Goal: Transaction & Acquisition: Purchase product/service

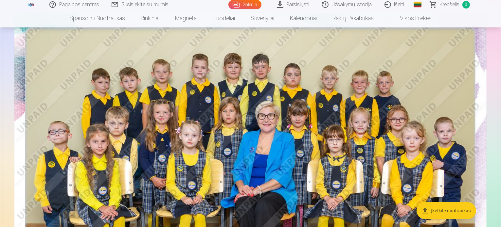
scroll to position [79, 0]
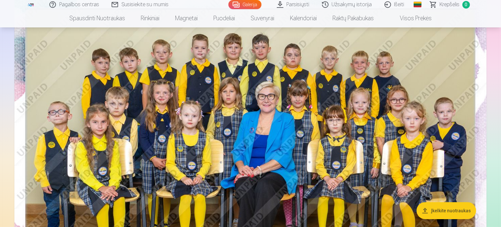
click at [499, 18] on nav "Spausdinti nuotraukas Aukštos kokybės spausdintos nuotraukos 210 gsm popierius,…" at bounding box center [250, 18] width 501 height 18
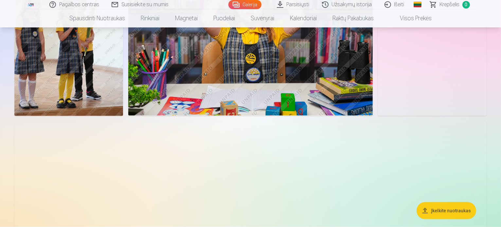
scroll to position [5783, 0]
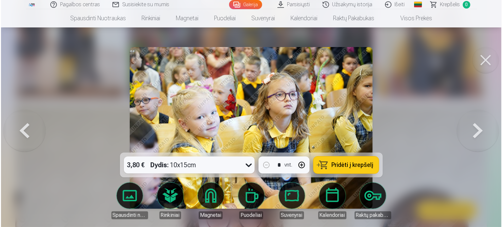
scroll to position [5801, 0]
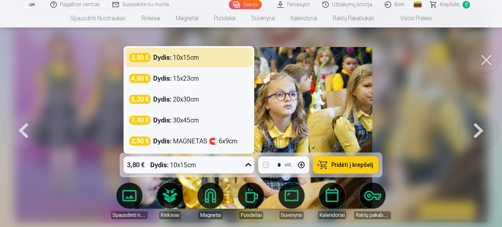
click at [240, 165] on div "3,80 € Dydis : 10x15cm" at bounding box center [183, 165] width 118 height 17
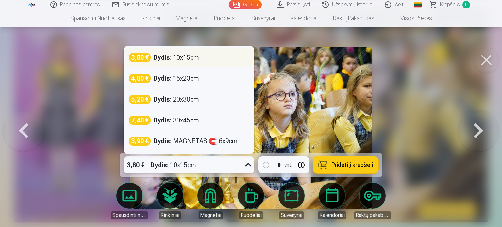
click at [181, 52] on div "3,80 € Dydis : 10x15cm" at bounding box center [189, 58] width 128 height 20
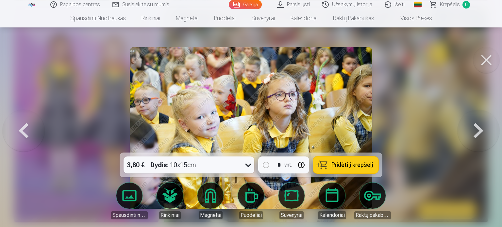
click at [357, 167] on span "Pridėti į krepšelį" at bounding box center [353, 165] width 42 height 6
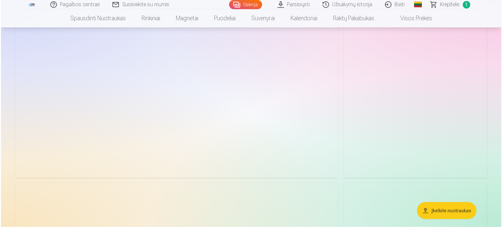
scroll to position [8669, 0]
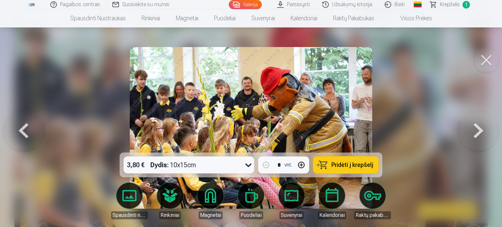
click at [483, 126] on button at bounding box center [479, 128] width 42 height 36
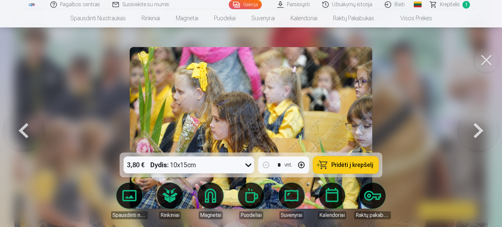
click at [404, 106] on div at bounding box center [251, 113] width 502 height 227
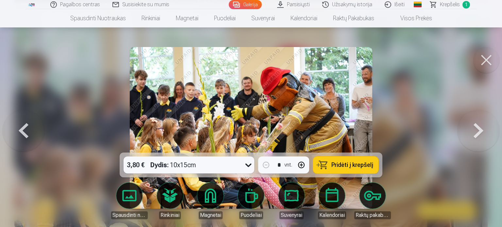
click at [442, 131] on div at bounding box center [251, 113] width 502 height 227
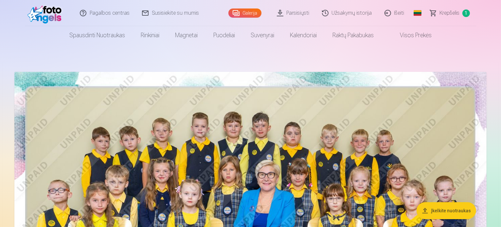
click at [225, 97] on img at bounding box center [250, 229] width 472 height 315
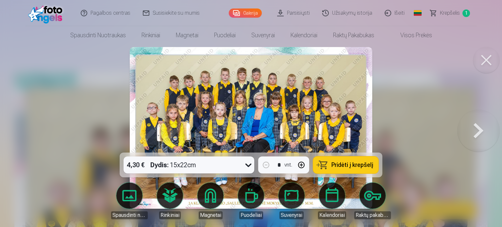
click at [480, 129] on button at bounding box center [479, 128] width 42 height 36
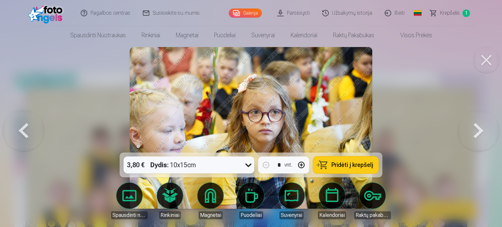
click at [480, 129] on button at bounding box center [479, 128] width 42 height 36
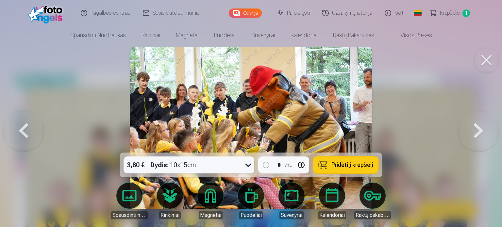
click at [480, 129] on button at bounding box center [479, 128] width 42 height 36
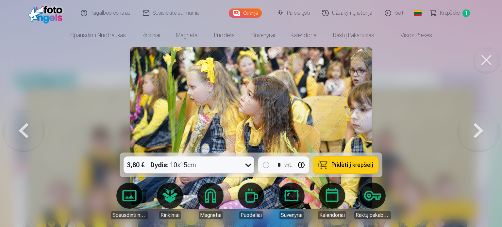
click at [480, 129] on button at bounding box center [479, 128] width 42 height 36
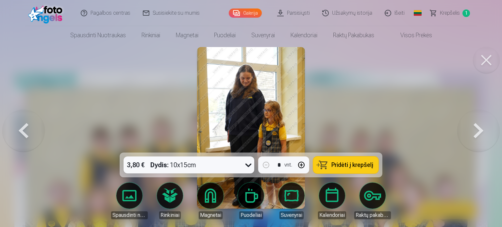
click at [480, 129] on button at bounding box center [479, 128] width 42 height 36
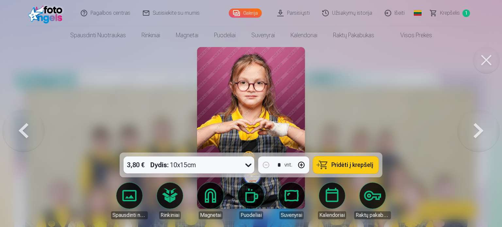
click at [480, 129] on button at bounding box center [479, 128] width 42 height 36
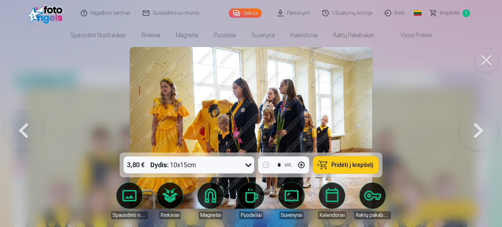
click at [482, 134] on button at bounding box center [479, 128] width 42 height 36
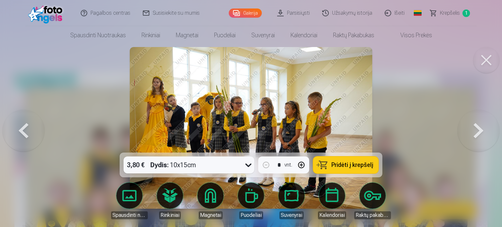
click at [482, 134] on button at bounding box center [479, 128] width 42 height 36
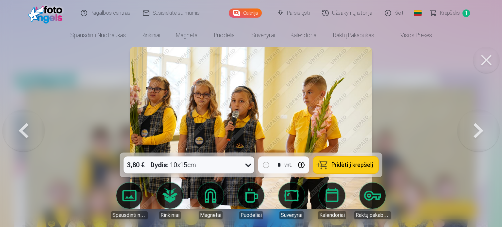
click at [482, 134] on button at bounding box center [479, 128] width 42 height 36
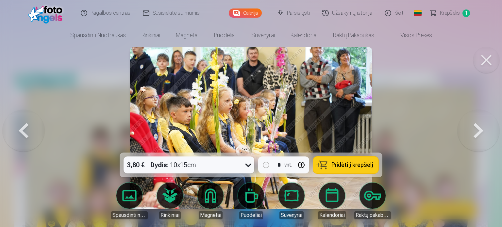
click at [482, 134] on button at bounding box center [479, 128] width 42 height 36
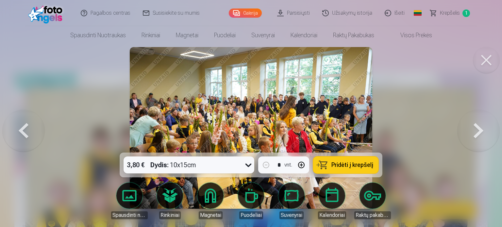
click at [482, 134] on button at bounding box center [479, 128] width 42 height 36
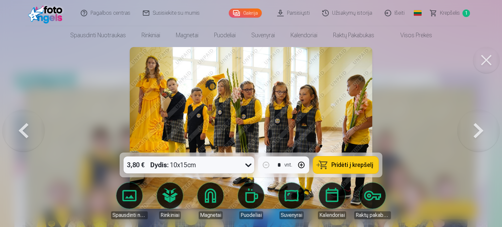
click at [482, 134] on button at bounding box center [479, 128] width 42 height 36
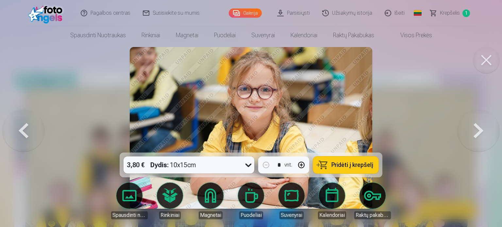
click at [482, 134] on button at bounding box center [479, 128] width 42 height 36
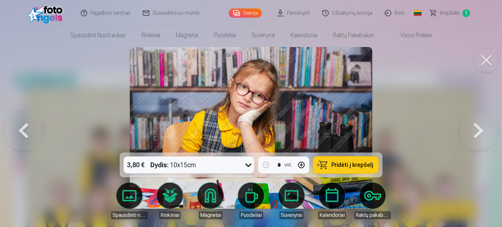
click at [482, 134] on button at bounding box center [479, 128] width 42 height 36
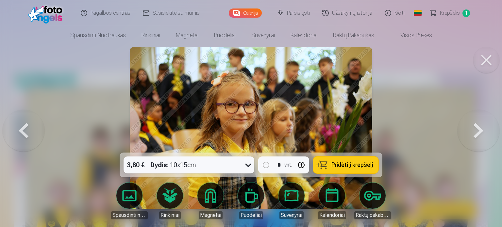
click at [482, 134] on button at bounding box center [479, 128] width 42 height 36
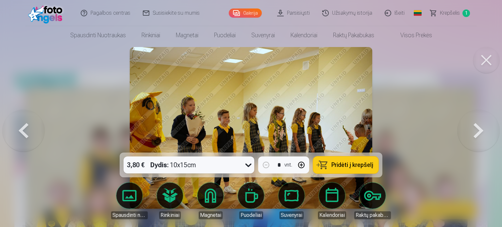
click at [482, 134] on button at bounding box center [479, 128] width 42 height 36
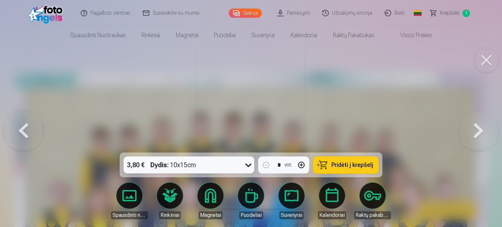
click at [482, 134] on button at bounding box center [479, 128] width 42 height 36
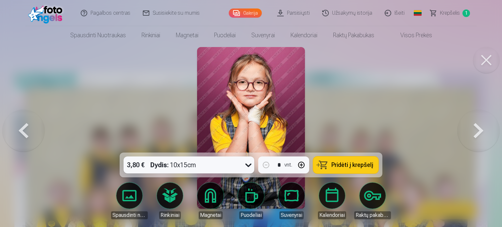
click at [482, 134] on button at bounding box center [479, 128] width 42 height 36
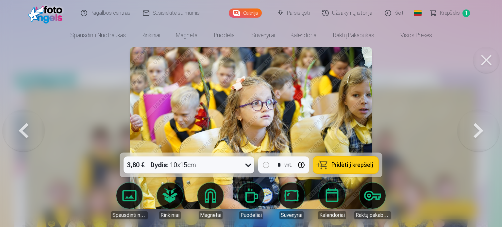
click at [482, 134] on button at bounding box center [479, 128] width 42 height 36
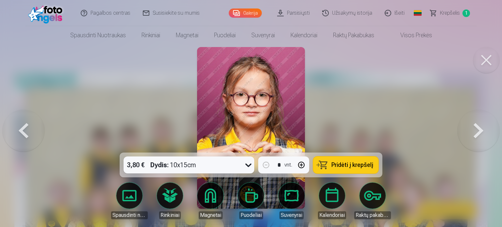
click at [482, 134] on button at bounding box center [479, 128] width 42 height 36
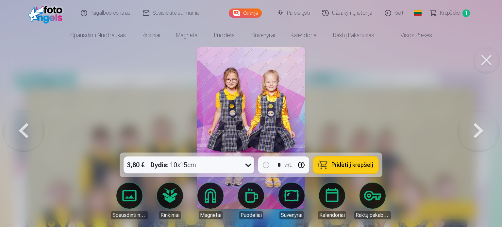
click at [482, 134] on button at bounding box center [479, 128] width 42 height 36
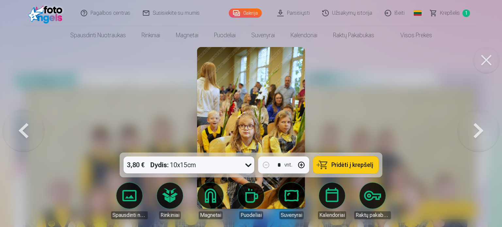
click at [482, 134] on button at bounding box center [479, 128] width 42 height 36
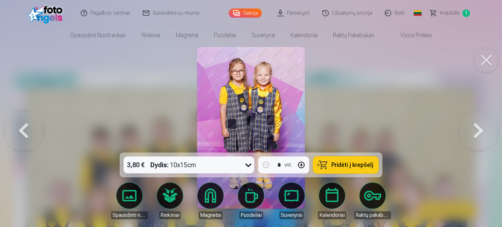
click at [21, 130] on button at bounding box center [24, 128] width 42 height 36
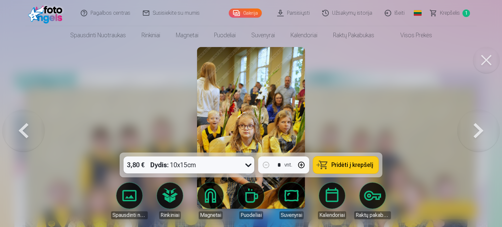
click at [21, 130] on button at bounding box center [24, 128] width 42 height 36
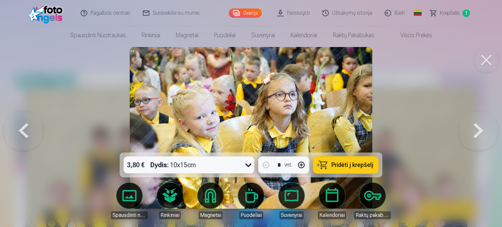
click at [477, 128] on button at bounding box center [479, 128] width 42 height 36
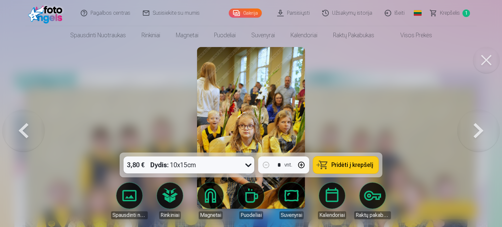
click at [38, 133] on button at bounding box center [24, 128] width 42 height 36
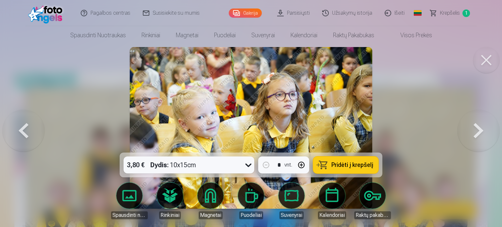
click at [38, 133] on button at bounding box center [24, 128] width 42 height 36
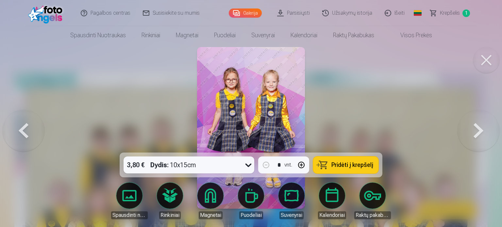
click at [38, 133] on button at bounding box center [24, 128] width 42 height 36
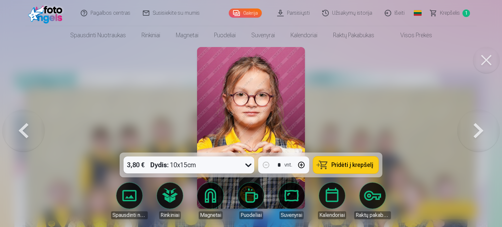
click at [38, 133] on button at bounding box center [24, 128] width 42 height 36
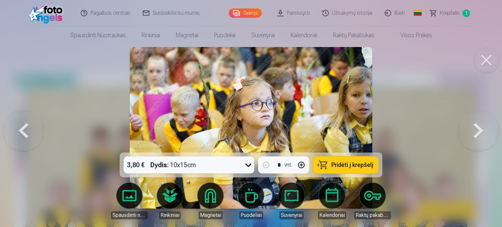
click at [38, 133] on button at bounding box center [24, 128] width 42 height 36
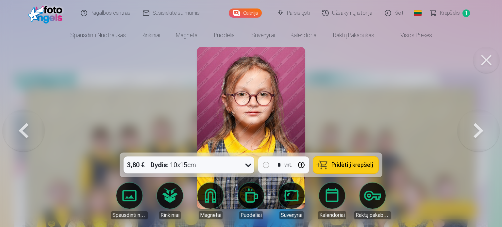
click at [38, 133] on button at bounding box center [24, 128] width 42 height 36
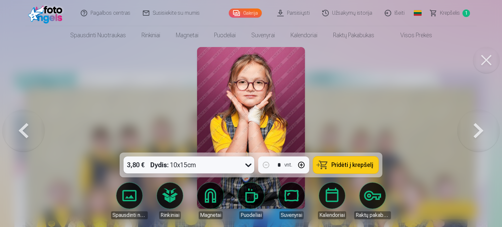
click at [476, 140] on button at bounding box center [479, 128] width 42 height 36
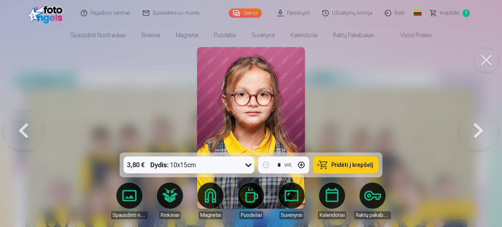
click at [476, 140] on button at bounding box center [479, 128] width 42 height 36
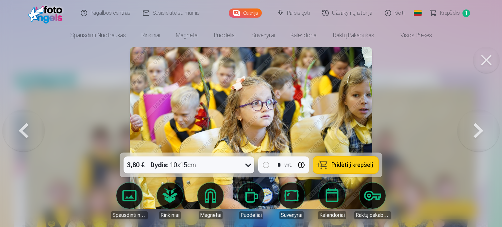
click at [476, 140] on button at bounding box center [479, 128] width 42 height 36
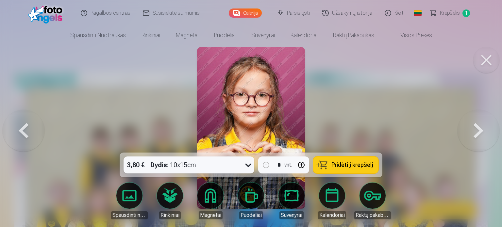
click at [476, 140] on button at bounding box center [479, 128] width 42 height 36
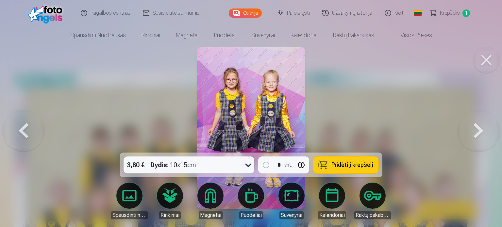
click at [476, 140] on button at bounding box center [479, 128] width 42 height 36
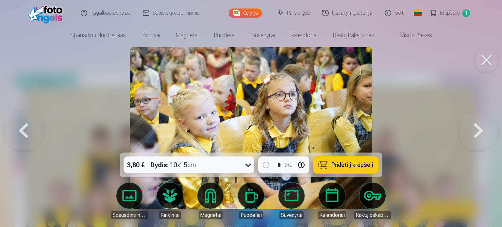
click at [476, 140] on button at bounding box center [479, 128] width 42 height 36
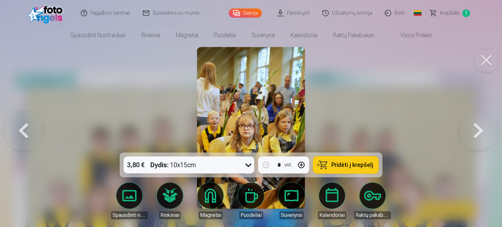
click at [476, 140] on button at bounding box center [479, 128] width 42 height 36
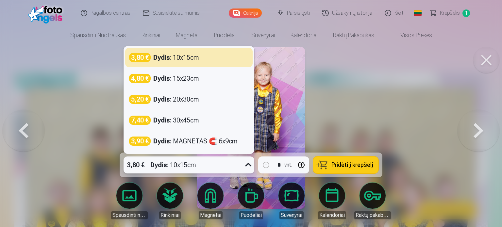
click at [245, 165] on icon at bounding box center [248, 165] width 10 height 10
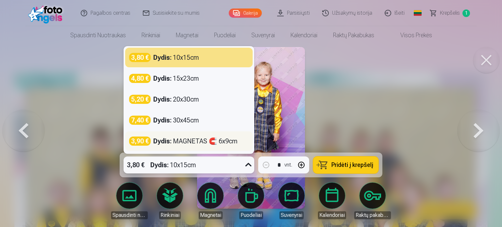
click at [164, 143] on strong "Dydis :" at bounding box center [162, 141] width 18 height 9
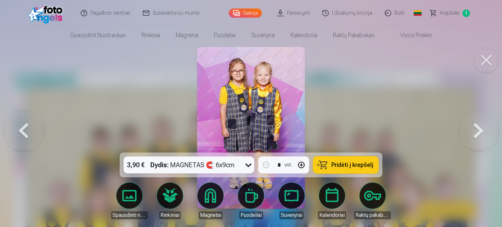
click at [353, 164] on span "Pridėti į krepšelį" at bounding box center [353, 165] width 42 height 6
click at [477, 127] on button at bounding box center [479, 128] width 42 height 36
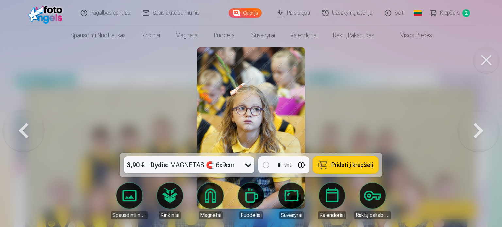
click at [477, 127] on button at bounding box center [479, 128] width 42 height 36
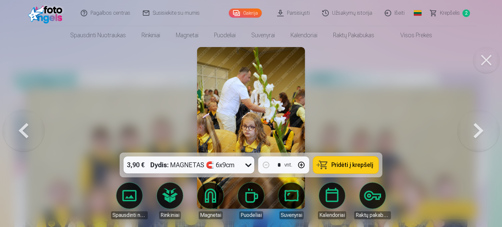
click at [477, 127] on button at bounding box center [479, 128] width 42 height 36
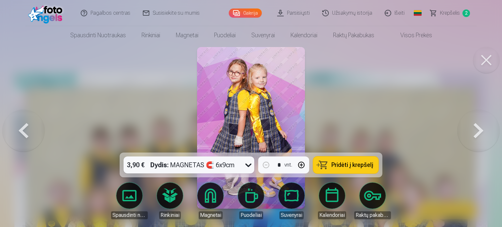
click at [477, 127] on button at bounding box center [479, 128] width 42 height 36
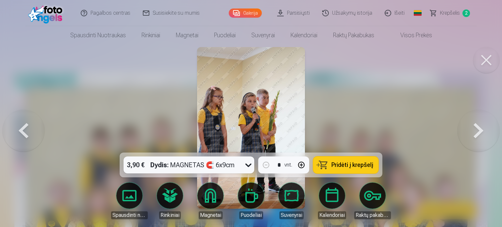
click at [477, 127] on button at bounding box center [479, 128] width 42 height 36
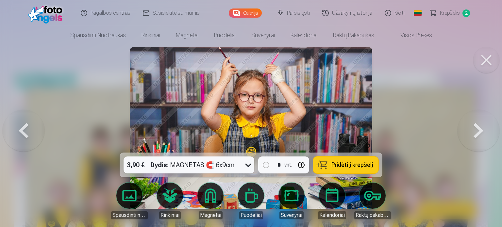
click at [477, 127] on button at bounding box center [479, 128] width 42 height 36
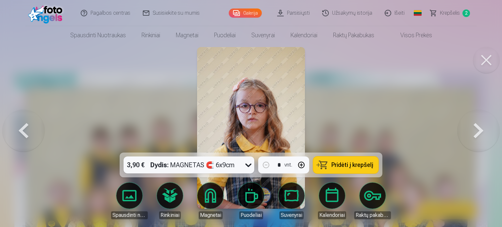
click at [477, 127] on button at bounding box center [479, 128] width 42 height 36
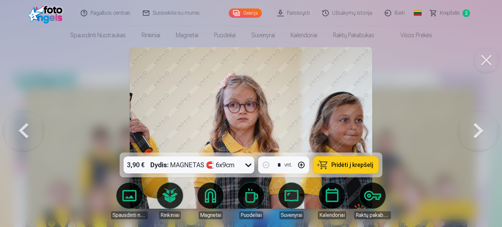
click at [477, 127] on button at bounding box center [479, 128] width 42 height 36
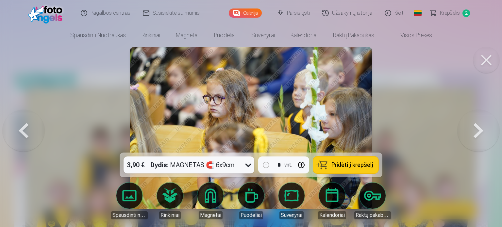
click at [477, 127] on button at bounding box center [479, 128] width 42 height 36
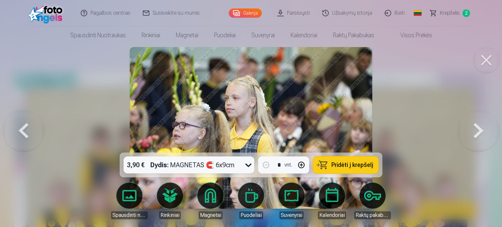
click at [477, 127] on button at bounding box center [479, 128] width 42 height 36
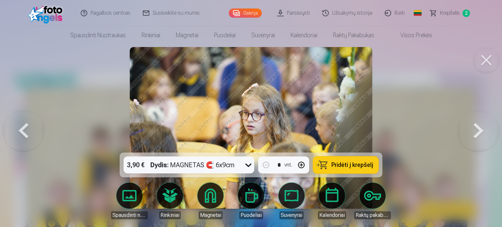
click at [477, 127] on button at bounding box center [479, 128] width 42 height 36
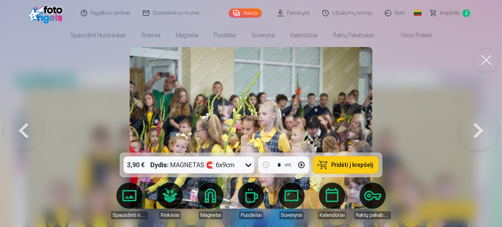
click at [477, 127] on button at bounding box center [479, 128] width 42 height 36
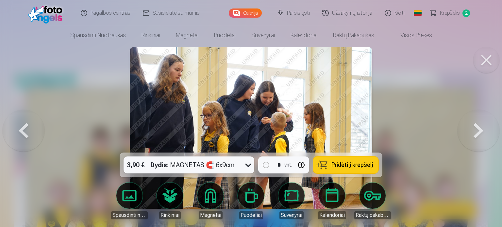
click at [477, 127] on button at bounding box center [479, 128] width 42 height 36
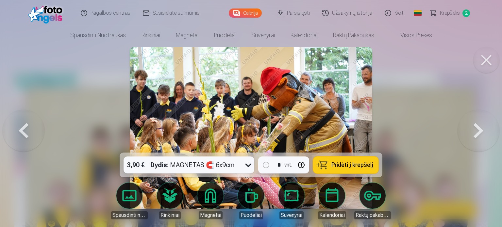
click at [477, 127] on button at bounding box center [479, 128] width 42 height 36
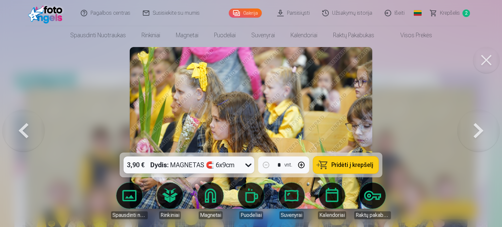
click at [477, 127] on button at bounding box center [479, 128] width 42 height 36
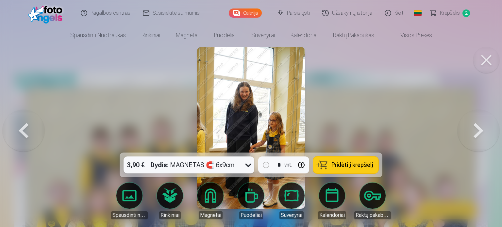
click at [477, 127] on button at bounding box center [479, 128] width 42 height 36
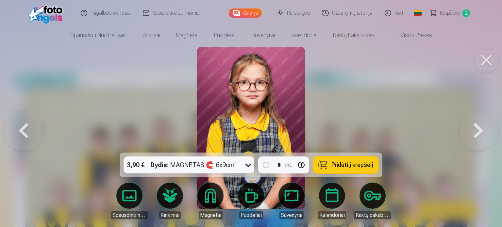
click at [477, 127] on button at bounding box center [479, 128] width 42 height 36
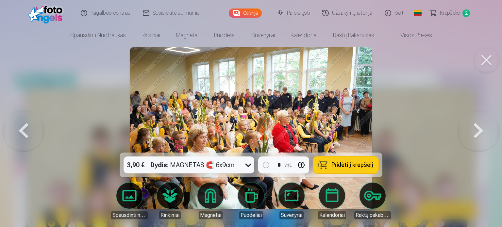
click at [477, 127] on button at bounding box center [479, 128] width 42 height 36
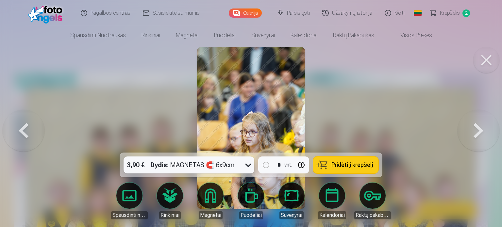
click at [477, 127] on button at bounding box center [479, 128] width 42 height 36
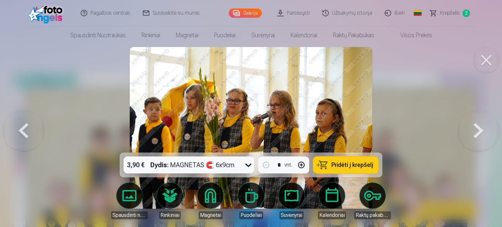
click at [477, 127] on button at bounding box center [479, 128] width 42 height 36
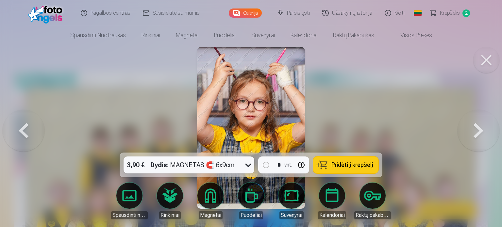
click at [477, 127] on button at bounding box center [479, 128] width 42 height 36
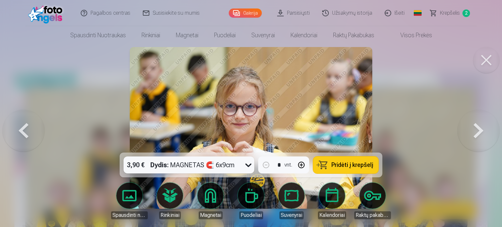
click at [474, 136] on button at bounding box center [479, 128] width 42 height 36
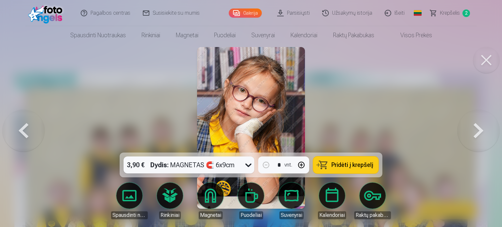
click at [474, 136] on button at bounding box center [479, 128] width 42 height 36
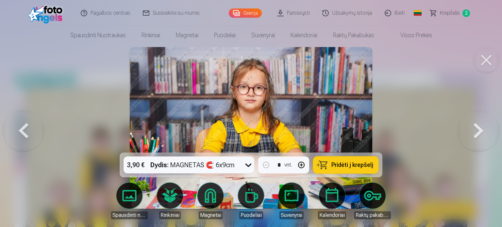
click at [474, 136] on button at bounding box center [479, 128] width 42 height 36
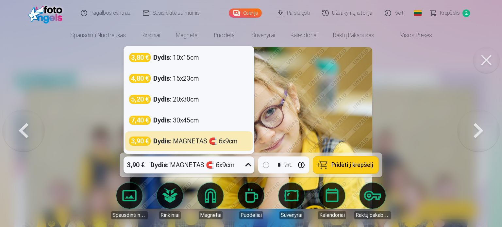
click at [247, 166] on icon at bounding box center [248, 165] width 10 height 10
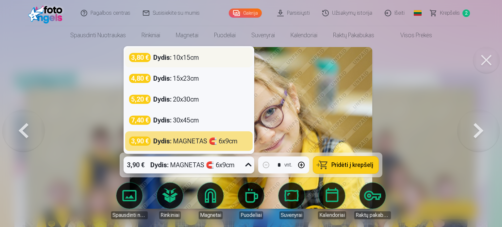
click at [174, 55] on div "Dydis : 10x15cm" at bounding box center [176, 57] width 46 height 9
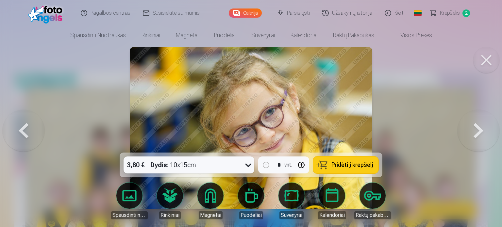
click at [374, 167] on button "Pridėti į krepšelį" at bounding box center [345, 165] width 65 height 17
click at [482, 127] on button at bounding box center [479, 128] width 42 height 36
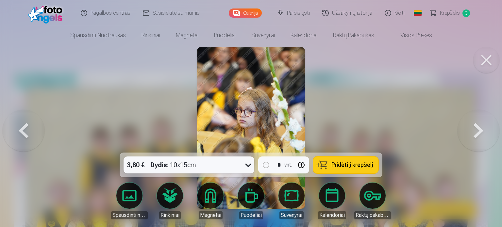
click at [29, 122] on button at bounding box center [24, 128] width 42 height 36
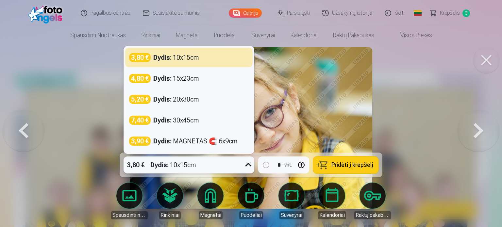
click at [249, 165] on icon at bounding box center [249, 165] width 6 height 4
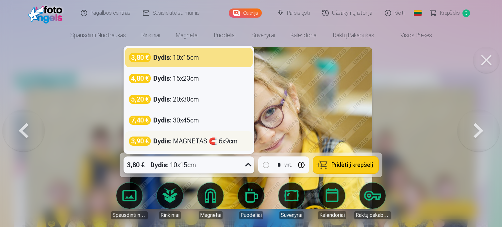
click at [163, 138] on strong "Dydis :" at bounding box center [162, 141] width 18 height 9
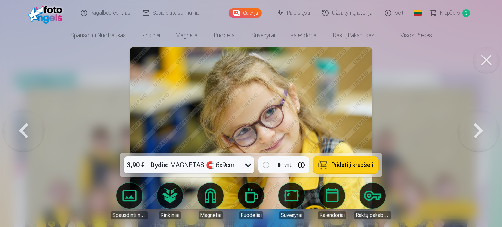
click at [348, 169] on button "Pridėti į krepšelį" at bounding box center [345, 165] width 65 height 17
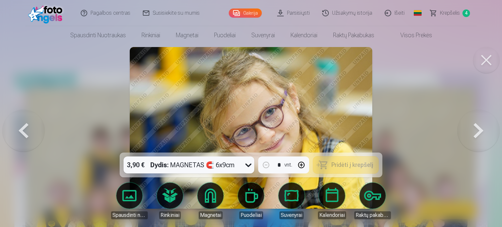
click at [480, 130] on button at bounding box center [479, 128] width 42 height 36
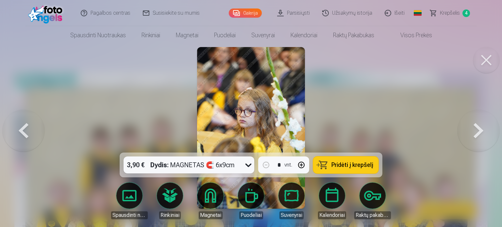
click at [480, 130] on button at bounding box center [479, 128] width 42 height 36
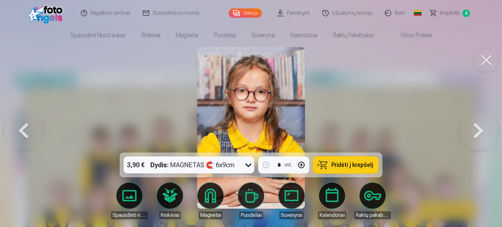
click at [480, 130] on button at bounding box center [479, 128] width 42 height 36
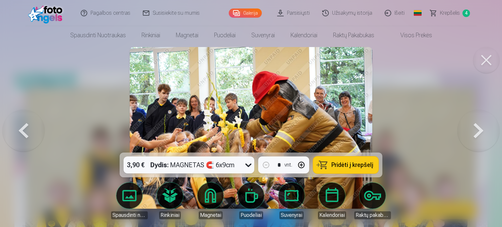
click at [30, 133] on button at bounding box center [24, 128] width 42 height 36
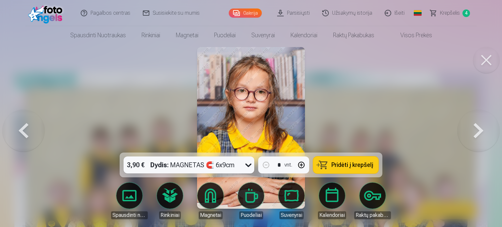
click at [499, 131] on button at bounding box center [479, 128] width 42 height 36
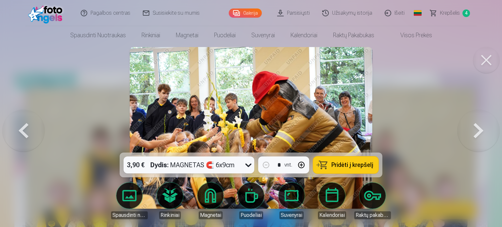
click at [499, 131] on button at bounding box center [479, 128] width 42 height 36
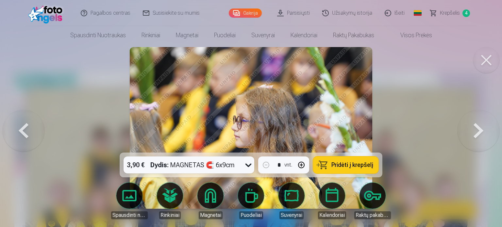
click at [499, 131] on button at bounding box center [479, 128] width 42 height 36
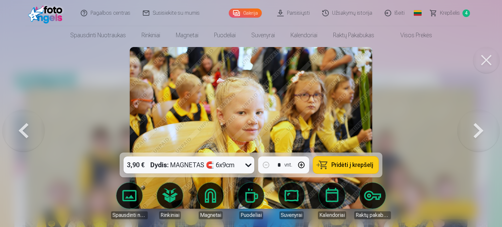
click at [499, 131] on button at bounding box center [479, 128] width 42 height 36
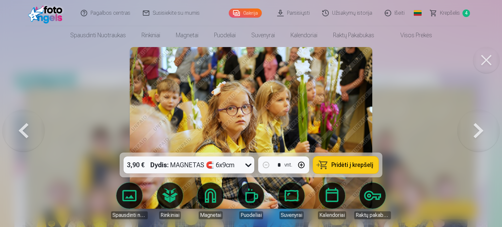
click at [499, 131] on button at bounding box center [479, 128] width 42 height 36
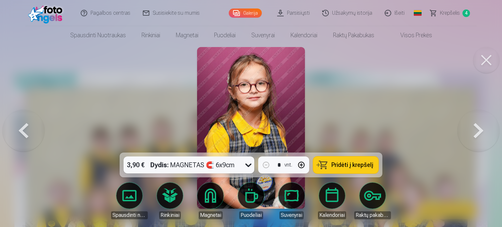
click at [499, 131] on button at bounding box center [479, 128] width 42 height 36
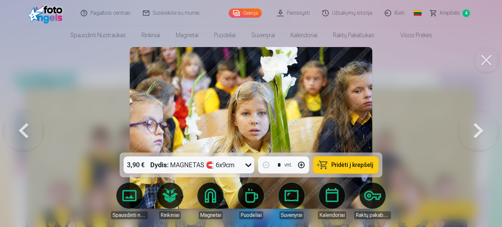
click at [499, 131] on button at bounding box center [479, 128] width 42 height 36
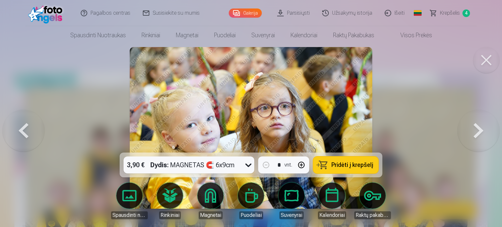
click at [499, 131] on button at bounding box center [479, 128] width 42 height 36
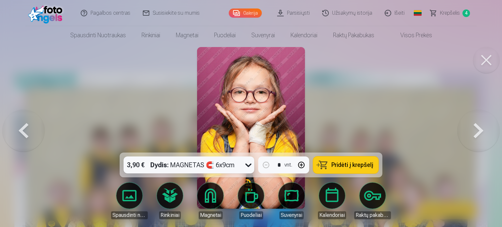
click at [499, 131] on button at bounding box center [479, 128] width 42 height 36
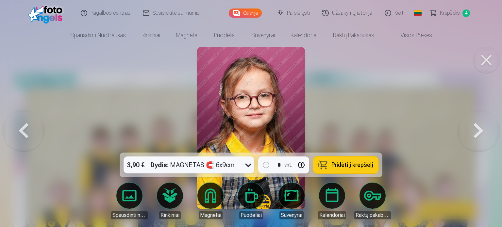
click at [24, 123] on button at bounding box center [24, 128] width 42 height 36
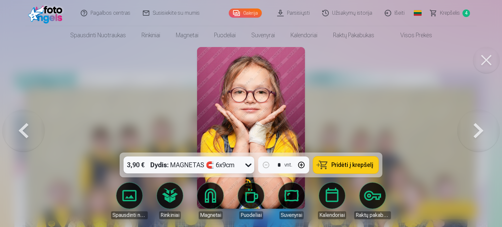
click at [24, 123] on button at bounding box center [24, 128] width 42 height 36
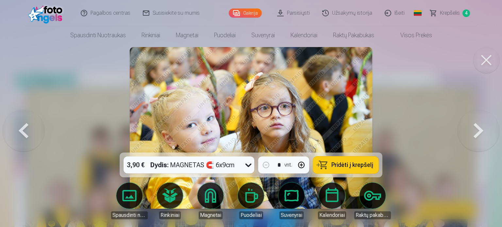
click at [480, 130] on button at bounding box center [479, 128] width 42 height 36
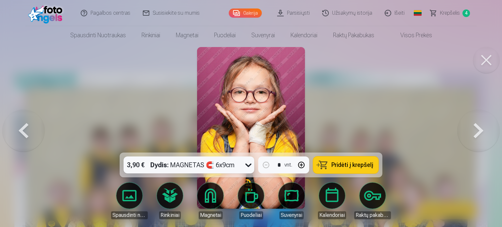
click at [480, 130] on button at bounding box center [479, 128] width 42 height 36
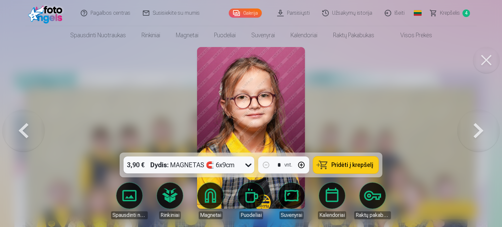
click at [480, 130] on button at bounding box center [479, 128] width 42 height 36
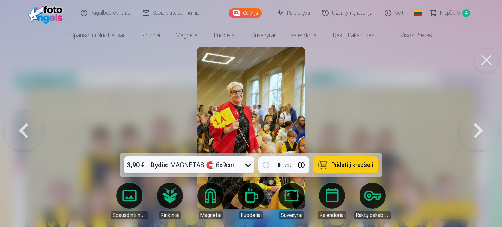
click at [480, 130] on button at bounding box center [479, 128] width 42 height 36
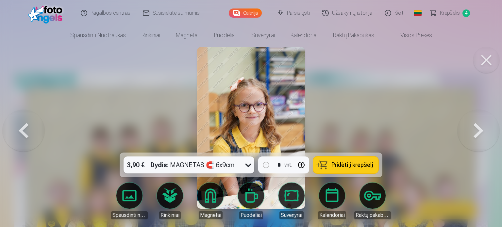
click at [480, 130] on button at bounding box center [479, 128] width 42 height 36
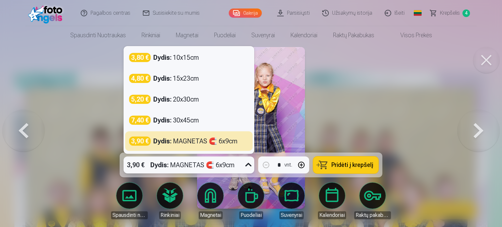
click at [248, 166] on icon at bounding box center [248, 165] width 10 height 10
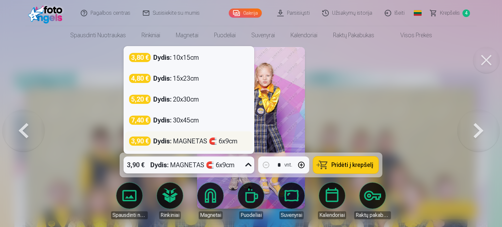
click at [191, 142] on div "Dydis : MAGNETAS 🧲 6x9cm" at bounding box center [195, 141] width 84 height 9
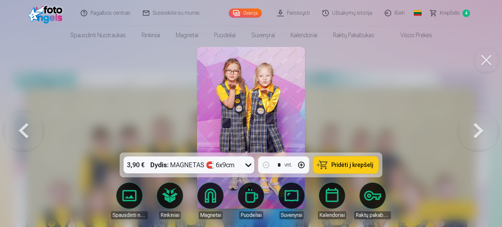
click at [360, 165] on span "Pridėti į krepšelį" at bounding box center [353, 165] width 42 height 6
click at [12, 135] on button at bounding box center [24, 128] width 42 height 36
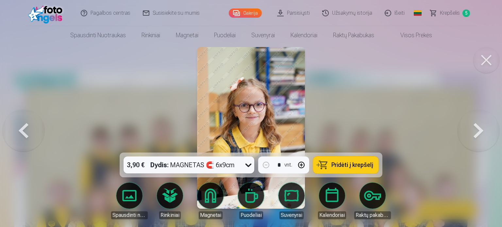
click at [12, 135] on button at bounding box center [24, 128] width 42 height 36
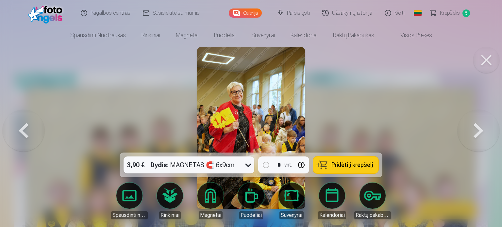
click at [12, 135] on button at bounding box center [24, 128] width 42 height 36
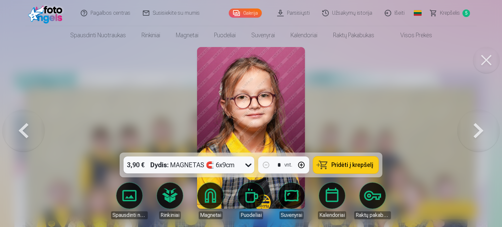
click at [12, 135] on button at bounding box center [24, 128] width 42 height 36
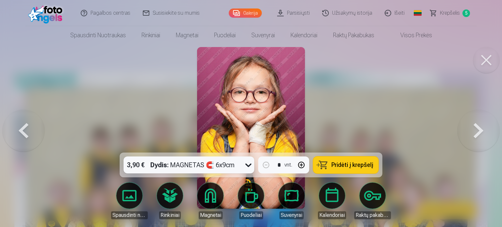
click at [12, 135] on button at bounding box center [24, 128] width 42 height 36
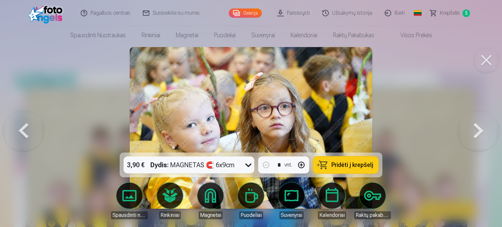
click at [12, 135] on button at bounding box center [24, 128] width 42 height 36
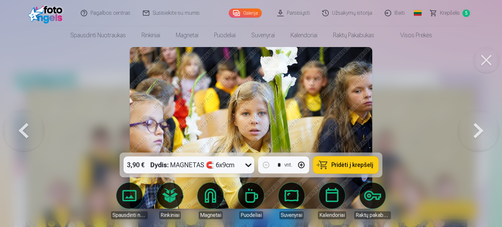
click at [12, 135] on button at bounding box center [24, 128] width 42 height 36
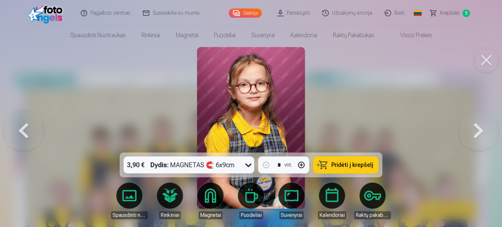
click at [12, 135] on button at bounding box center [24, 128] width 42 height 36
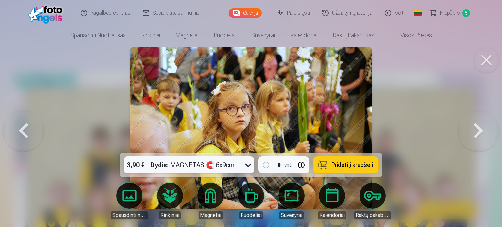
click at [12, 135] on button at bounding box center [24, 128] width 42 height 36
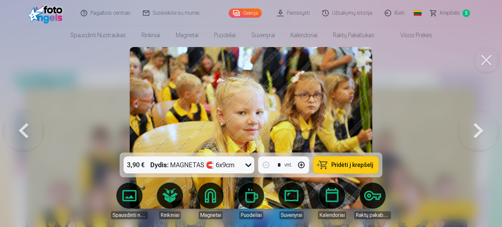
click at [12, 135] on button at bounding box center [24, 128] width 42 height 36
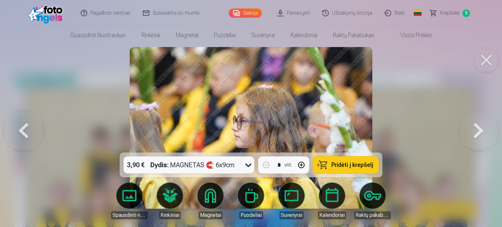
click at [12, 135] on button at bounding box center [24, 128] width 42 height 36
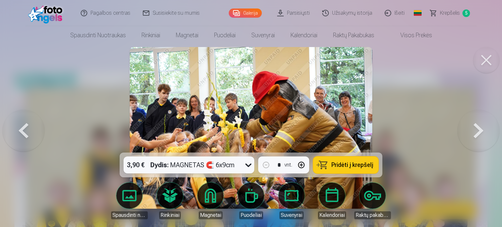
click at [12, 135] on button at bounding box center [24, 128] width 42 height 36
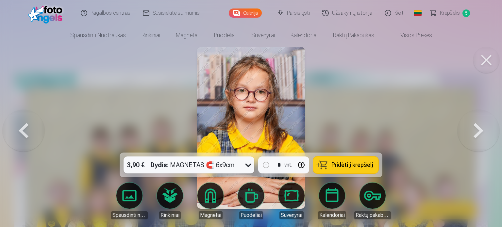
click at [12, 135] on button at bounding box center [24, 128] width 42 height 36
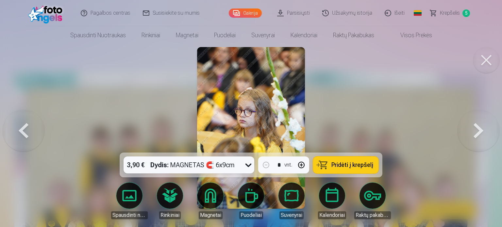
click at [12, 135] on button at bounding box center [24, 128] width 42 height 36
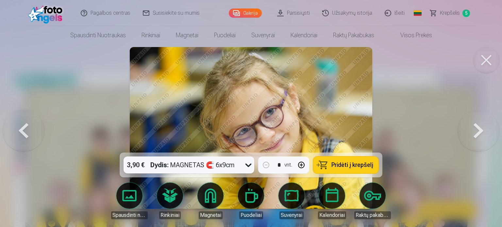
click at [12, 135] on button at bounding box center [24, 128] width 42 height 36
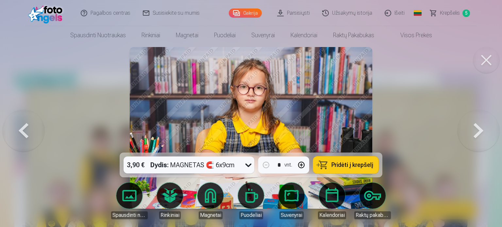
click at [490, 124] on button at bounding box center [479, 128] width 42 height 36
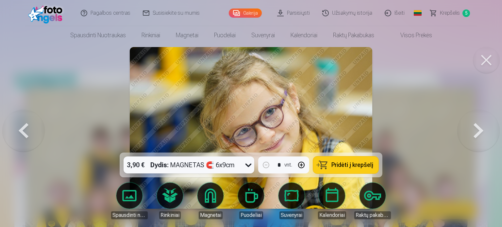
click at [481, 135] on button at bounding box center [479, 128] width 42 height 36
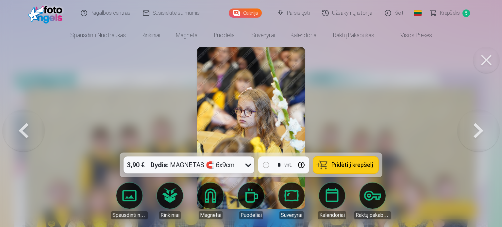
click at [481, 135] on button at bounding box center [479, 128] width 42 height 36
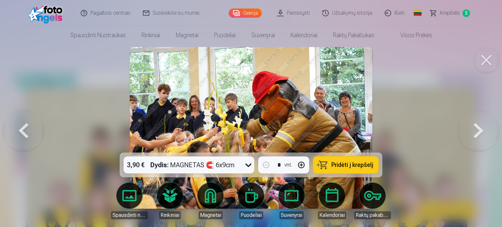
click at [481, 135] on button at bounding box center [479, 128] width 42 height 36
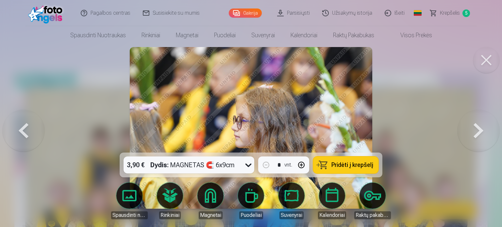
click at [481, 135] on button at bounding box center [479, 128] width 42 height 36
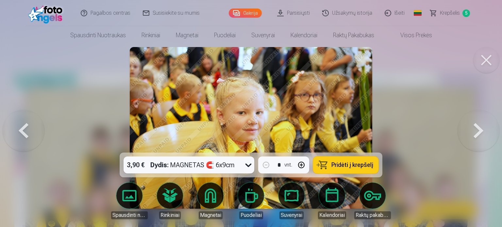
click at [481, 135] on button at bounding box center [479, 128] width 42 height 36
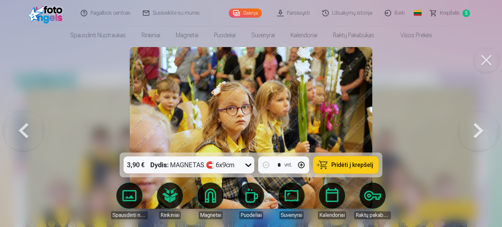
click at [481, 135] on button at bounding box center [479, 128] width 42 height 36
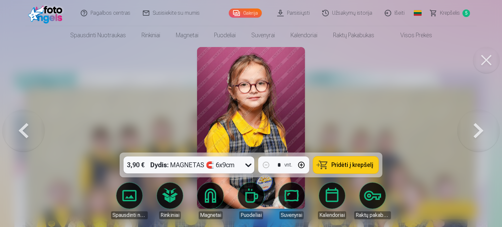
click at [481, 135] on button at bounding box center [479, 128] width 42 height 36
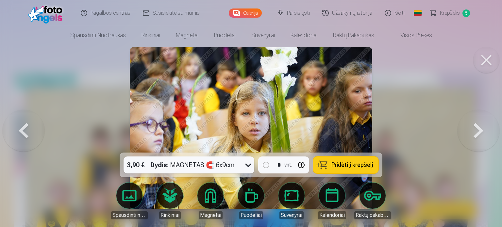
click at [481, 135] on button at bounding box center [479, 128] width 42 height 36
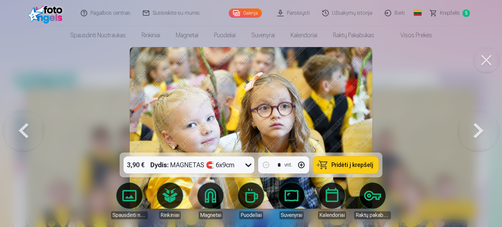
click at [481, 135] on button at bounding box center [479, 128] width 42 height 36
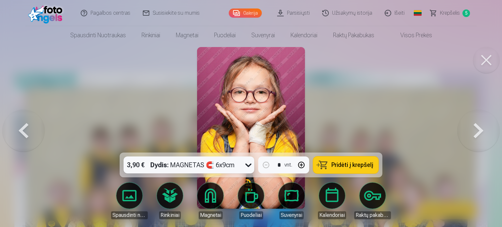
click at [481, 135] on button at bounding box center [479, 128] width 42 height 36
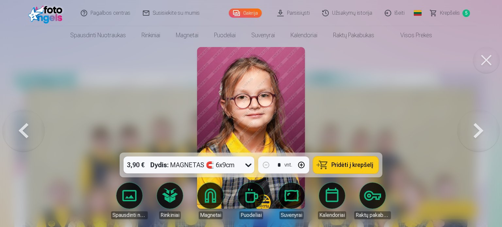
click at [481, 135] on button at bounding box center [479, 128] width 42 height 36
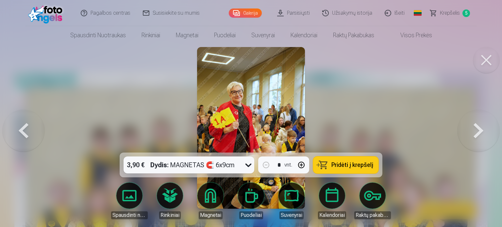
click at [481, 135] on button at bounding box center [479, 128] width 42 height 36
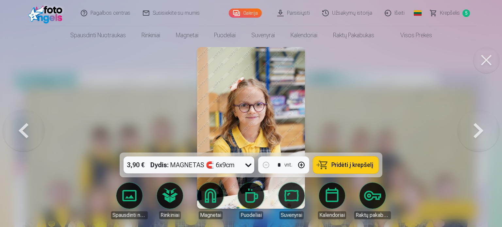
click at [481, 135] on button at bounding box center [479, 128] width 42 height 36
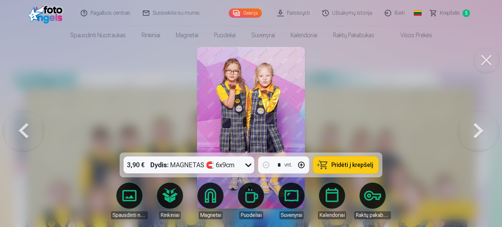
click at [481, 135] on button at bounding box center [479, 128] width 42 height 36
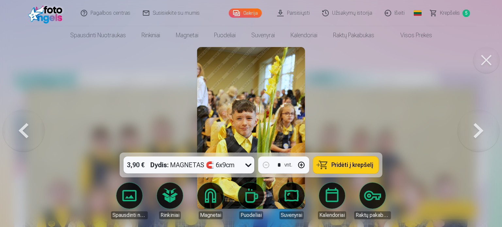
click at [489, 139] on button at bounding box center [479, 128] width 42 height 36
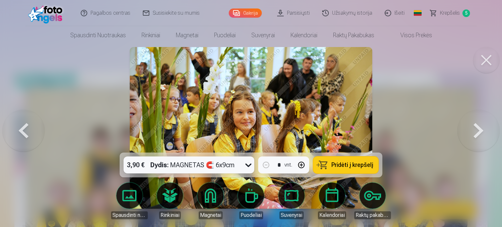
click at [489, 139] on button at bounding box center [479, 128] width 42 height 36
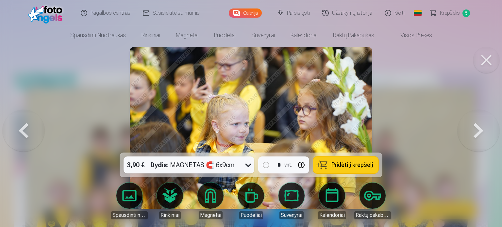
click at [489, 139] on button at bounding box center [479, 128] width 42 height 36
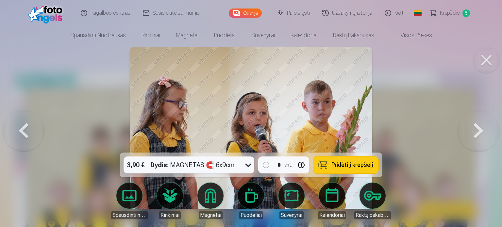
click at [489, 139] on button at bounding box center [479, 128] width 42 height 36
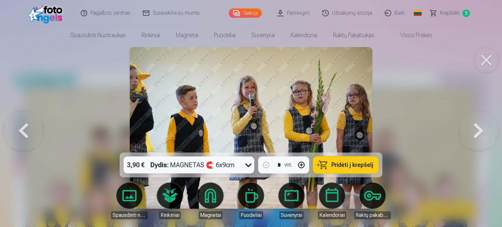
click at [489, 139] on button at bounding box center [479, 128] width 42 height 36
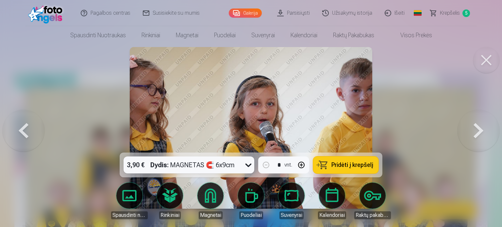
click at [489, 139] on button at bounding box center [479, 128] width 42 height 36
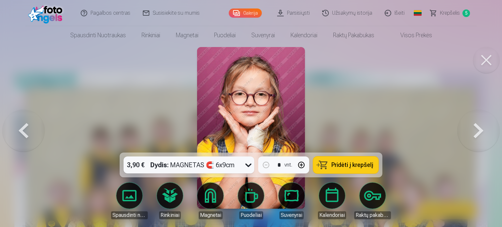
click at [489, 139] on button at bounding box center [479, 128] width 42 height 36
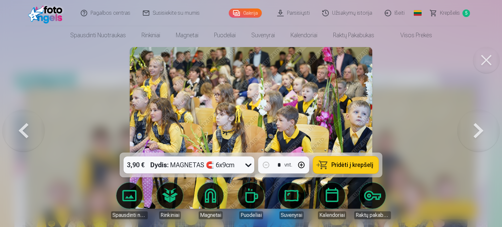
click at [489, 139] on button at bounding box center [479, 128] width 42 height 36
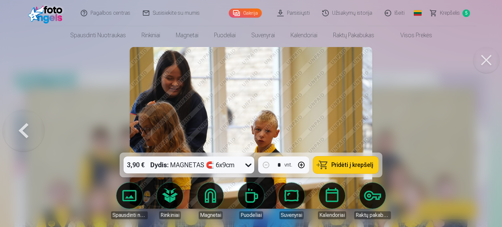
click at [489, 139] on div at bounding box center [251, 113] width 502 height 227
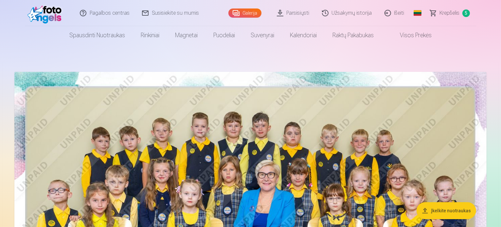
click at [187, 158] on img at bounding box center [250, 229] width 472 height 315
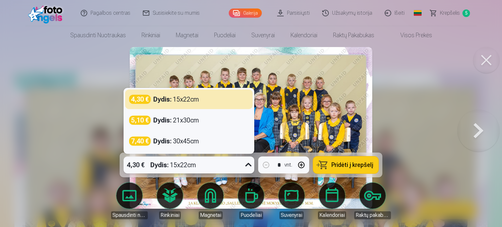
click at [247, 166] on icon at bounding box center [249, 165] width 6 height 4
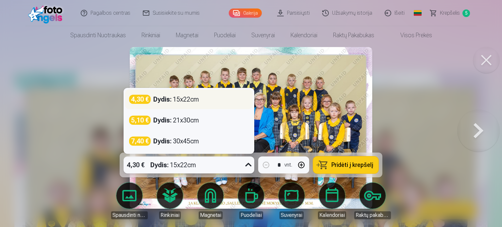
click at [176, 100] on div "Dydis : 15x22cm" at bounding box center [176, 99] width 46 height 9
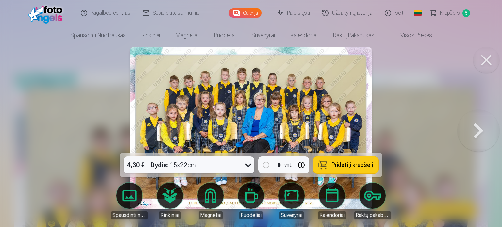
click at [346, 167] on span "Pridėti į krepšelį" at bounding box center [353, 165] width 42 height 6
click at [451, 13] on span "Krepšelis" at bounding box center [450, 13] width 20 height 8
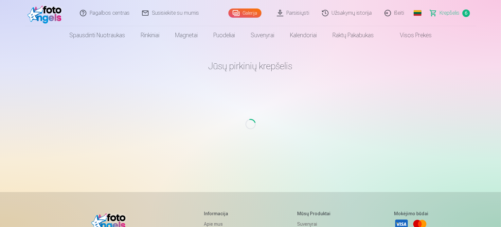
click at [451, 13] on span "Krepšelis" at bounding box center [450, 13] width 20 height 8
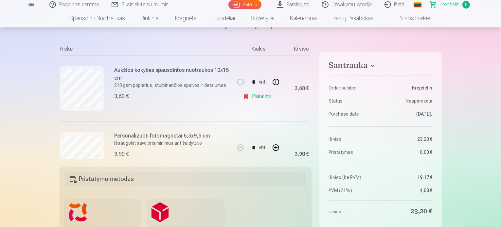
scroll to position [37, 0]
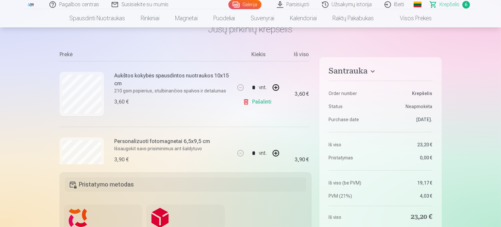
click at [254, 103] on link "Pašalinti" at bounding box center [258, 102] width 31 height 13
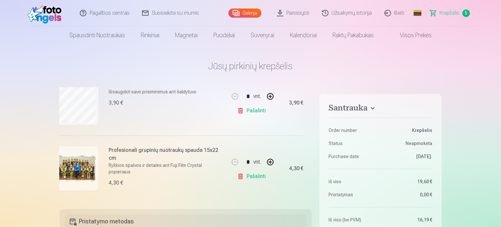
scroll to position [226, 16]
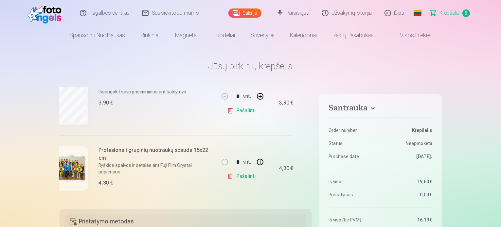
drag, startPoint x: 309, startPoint y: 178, endPoint x: 310, endPoint y: 165, distance: 12.8
click at [310, 165] on div "Prekė Kiekis Iš viso Personalizuoti fotomagnetai 6,5x9,5 cm Išsaugokit savo pri…" at bounding box center [186, 145] width 252 height 114
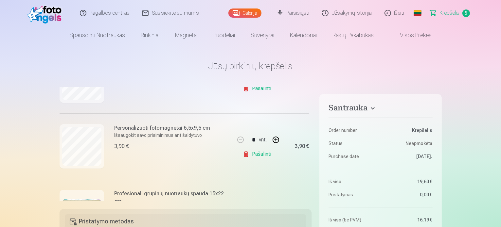
scroll to position [183, 0]
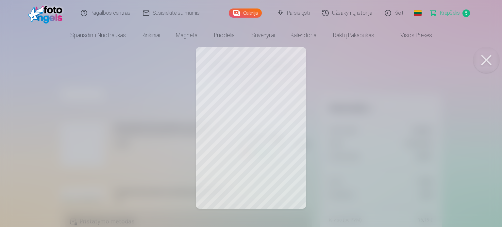
click at [491, 66] on button at bounding box center [487, 60] width 26 height 26
click at [493, 54] on button at bounding box center [487, 60] width 26 height 26
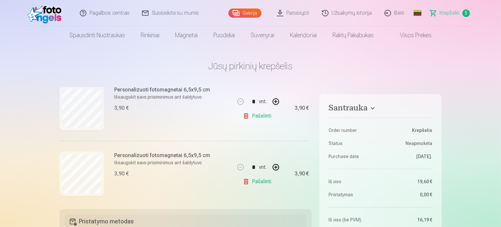
scroll to position [132, 0]
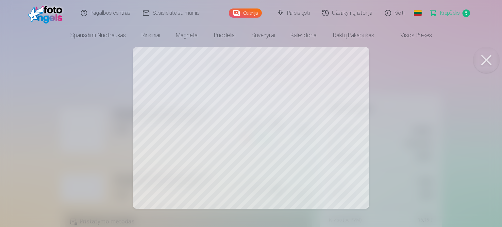
click at [488, 61] on button at bounding box center [487, 60] width 26 height 26
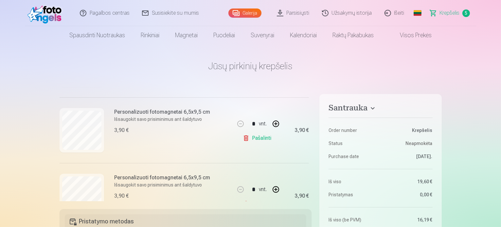
drag, startPoint x: 309, startPoint y: 140, endPoint x: 313, endPoint y: 109, distance: 31.0
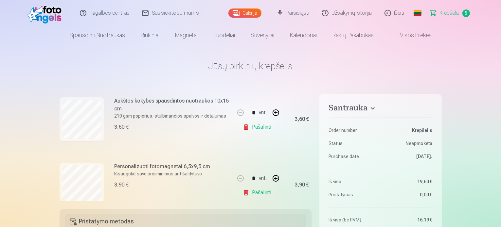
scroll to position [83, 0]
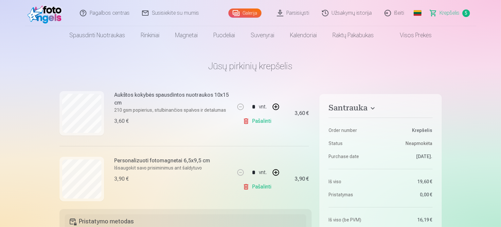
click at [261, 123] on link "Pašalinti" at bounding box center [258, 121] width 31 height 13
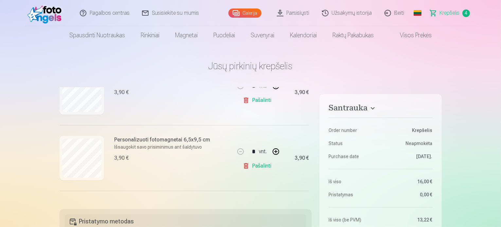
scroll to position [0, 0]
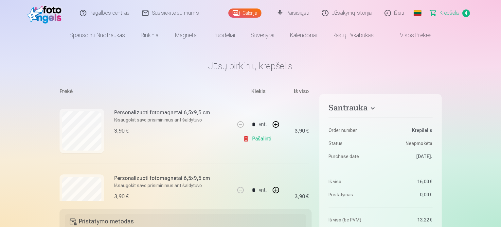
click at [393, 15] on link "Išeiti" at bounding box center [394, 13] width 32 height 26
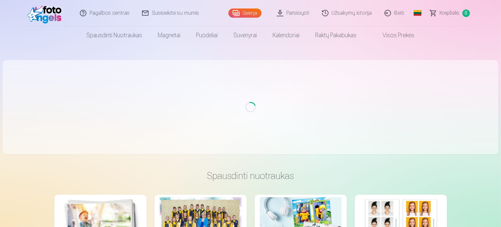
click at [391, 16] on link "Išeiti" at bounding box center [394, 13] width 32 height 26
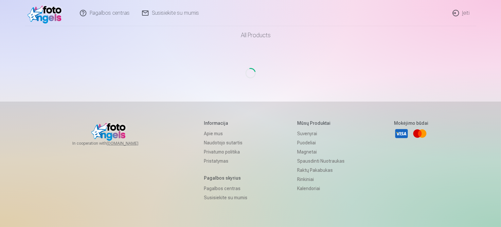
click at [464, 12] on link "Įeiti" at bounding box center [461, 13] width 30 height 26
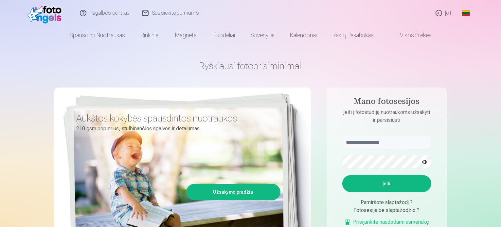
click at [430, 15] on link "Įeiti" at bounding box center [444, 13] width 30 height 26
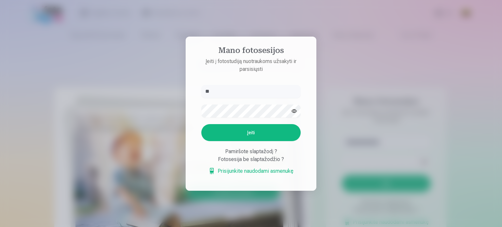
type input "*"
type input "**********"
click at [201, 124] on button "Įeiti" at bounding box center [250, 132] width 99 height 17
